Goal: Transaction & Acquisition: Purchase product/service

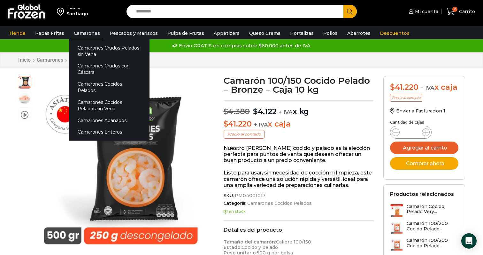
click at [83, 34] on link "Camarones" at bounding box center [87, 33] width 33 height 12
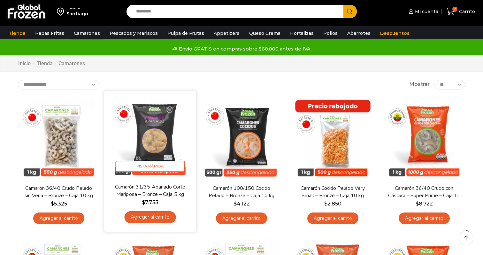
scroll to position [57, 0]
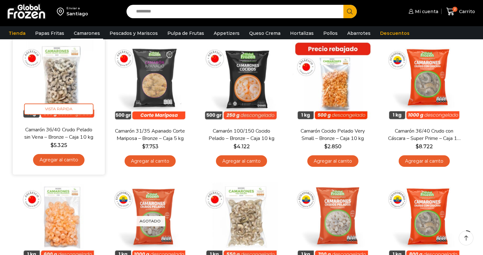
click at [90, 102] on img at bounding box center [59, 80] width 82 height 82
